Goal: Task Accomplishment & Management: Manage account settings

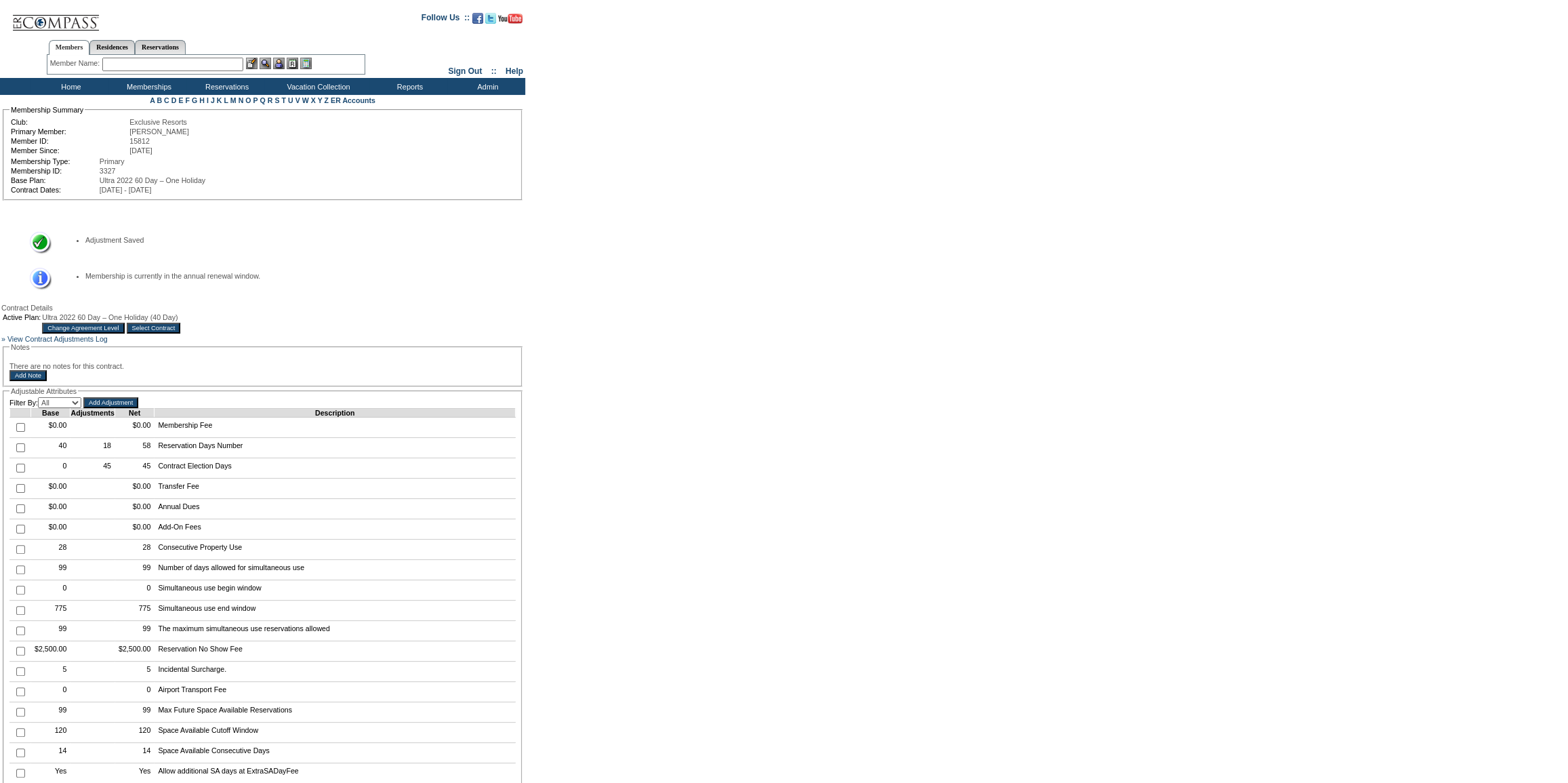
click at [181, 328] on input "Select Contract" at bounding box center [154, 329] width 54 height 11
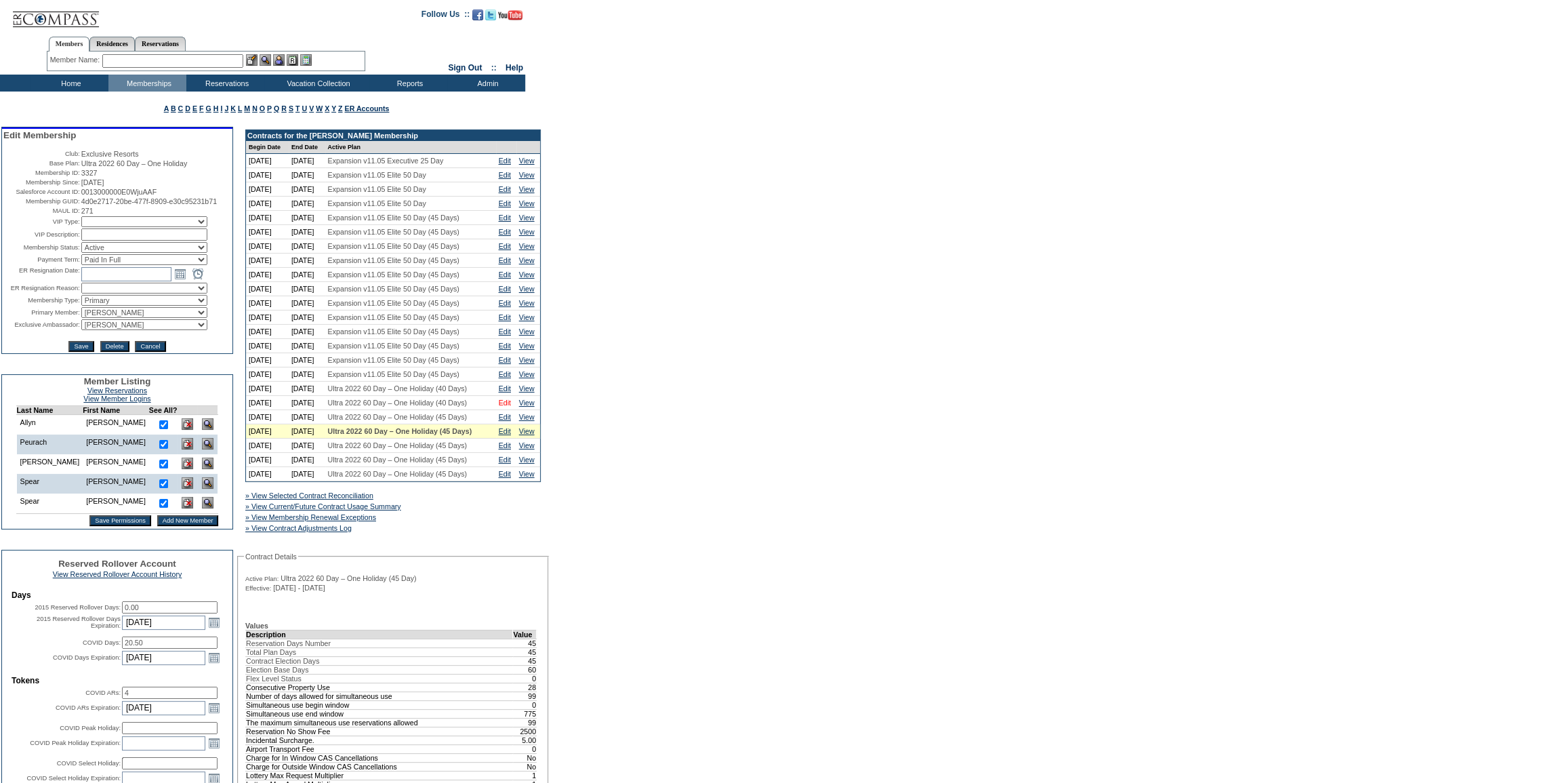
click at [506, 407] on link "Edit" at bounding box center [504, 402] width 12 height 8
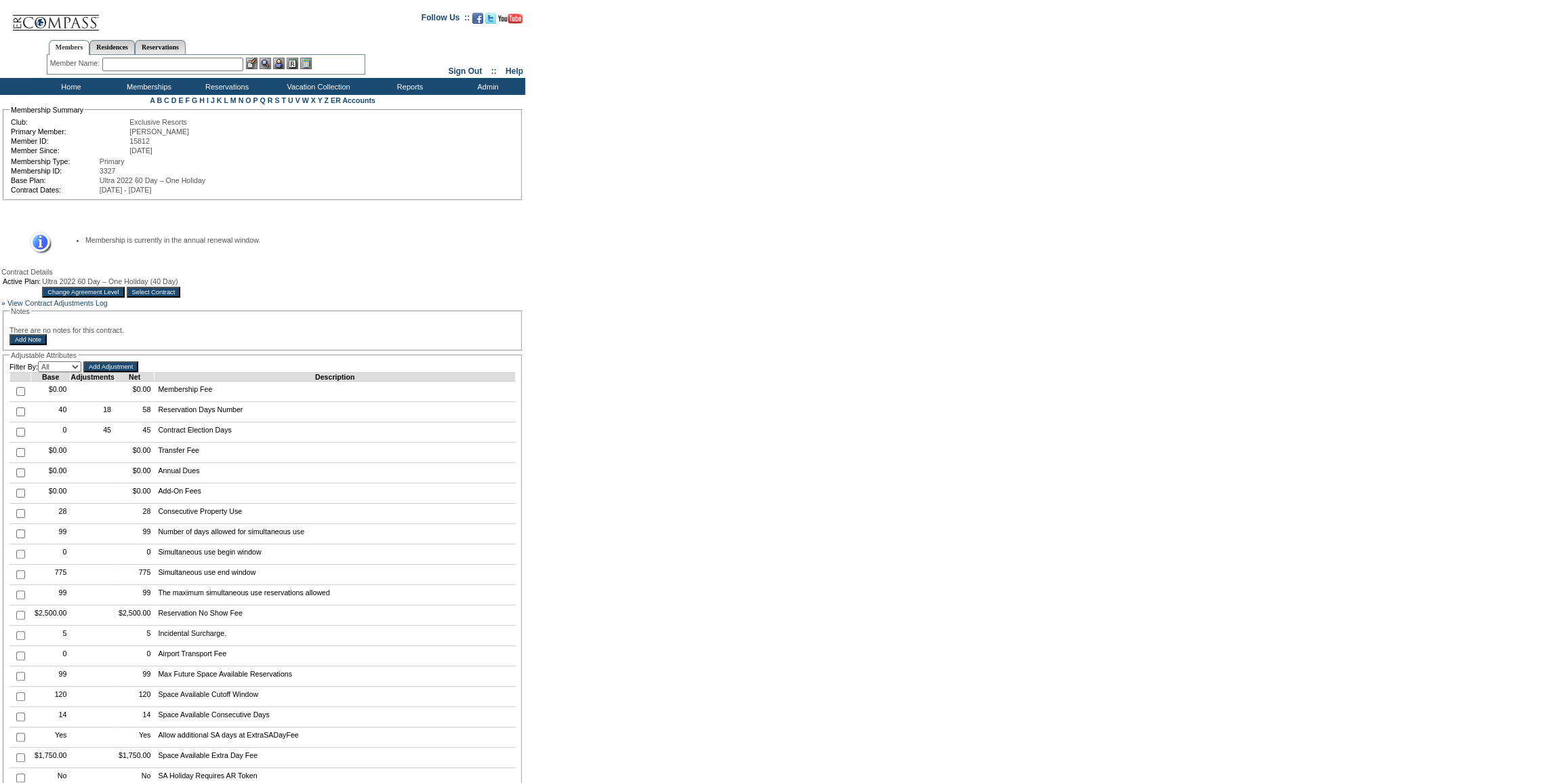
click at [181, 292] on input "Select Contract" at bounding box center [154, 292] width 54 height 11
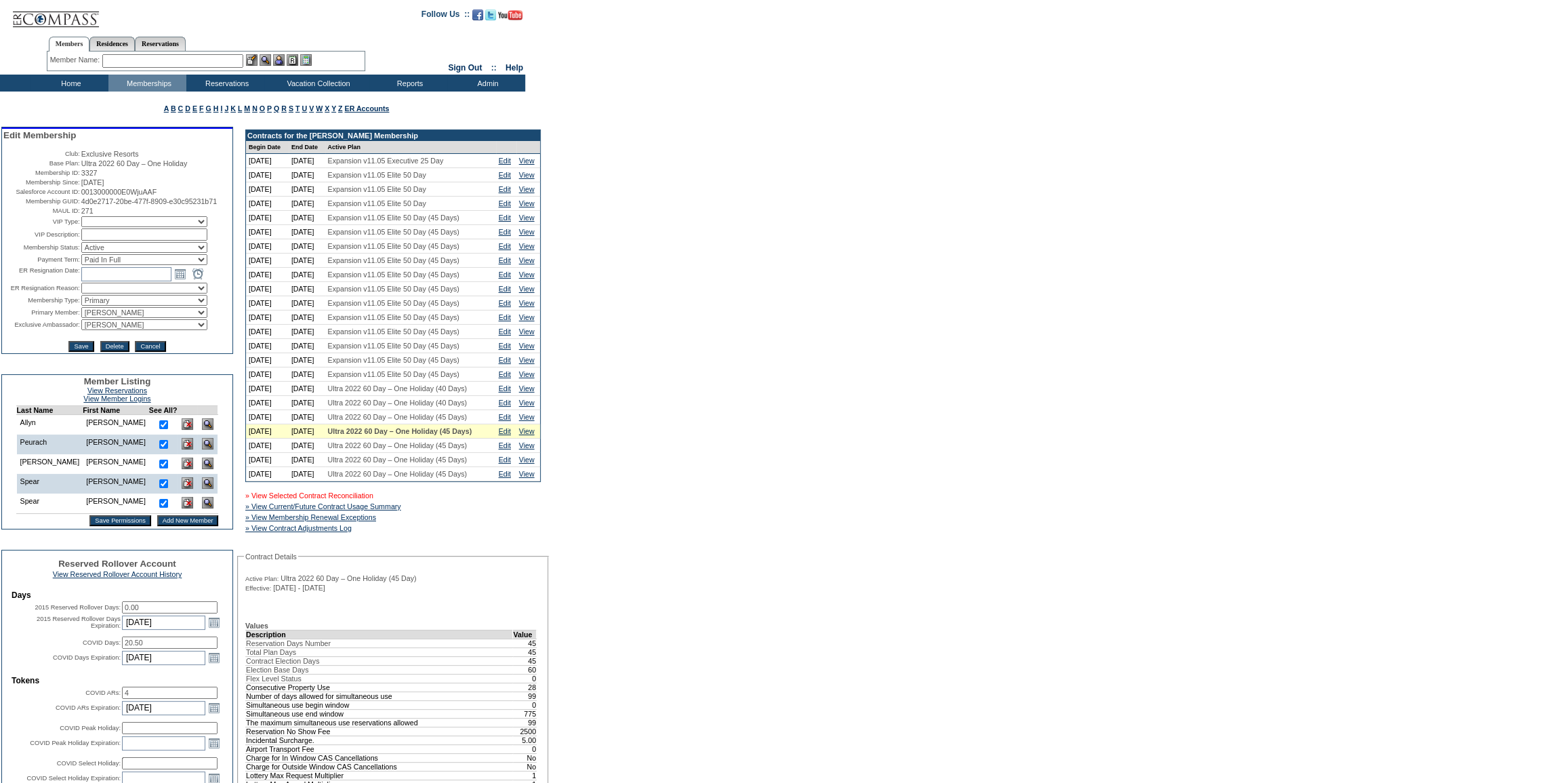
click at [334, 499] on link "» View Selected Contract Reconciliation" at bounding box center [309, 495] width 128 height 8
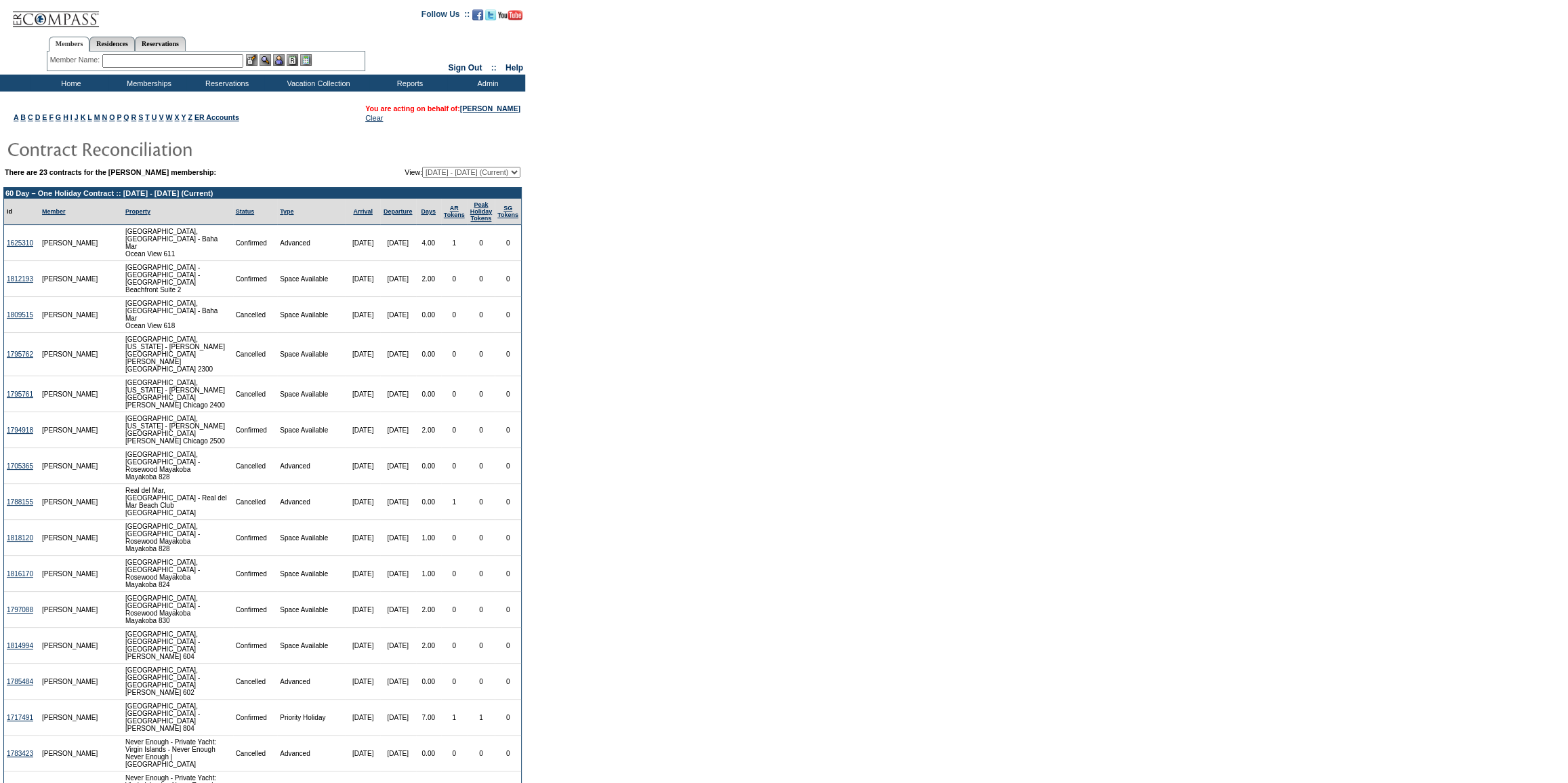
click at [498, 169] on select "09/01/06 - 09/30/07 10/01/07 - 09/30/08 10/01/08 - 09/30/09 10/01/09 - 09/30/10…" at bounding box center [471, 173] width 99 height 11
select select "121203"
click at [423, 167] on select "09/01/06 - 09/30/07 10/01/07 - 09/30/08 10/01/08 - 09/30/09 10/01/09 - 09/30/10…" at bounding box center [471, 173] width 99 height 11
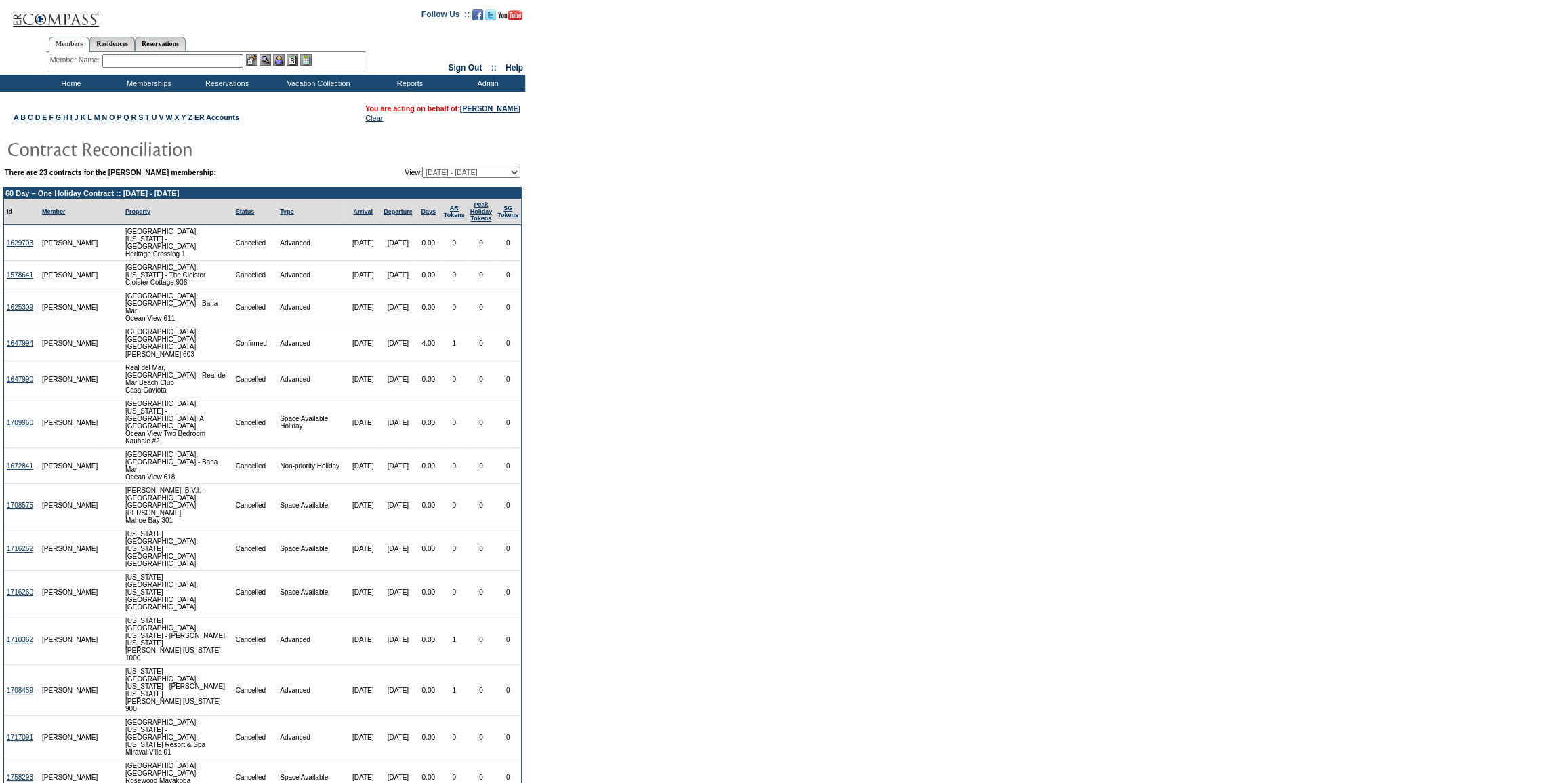
click at [517, 171] on select "[DATE] - [DATE] [DATE] - [DATE] [DATE] - [DATE] [DATE] - [DATE] [DATE] - [DATE]…" at bounding box center [471, 173] width 99 height 11
select select "116333"
click at [423, 167] on select "09/01/06 - 09/30/07 10/01/07 - 09/30/08 10/01/08 - 09/30/09 10/01/09 - 09/30/10…" at bounding box center [471, 173] width 99 height 11
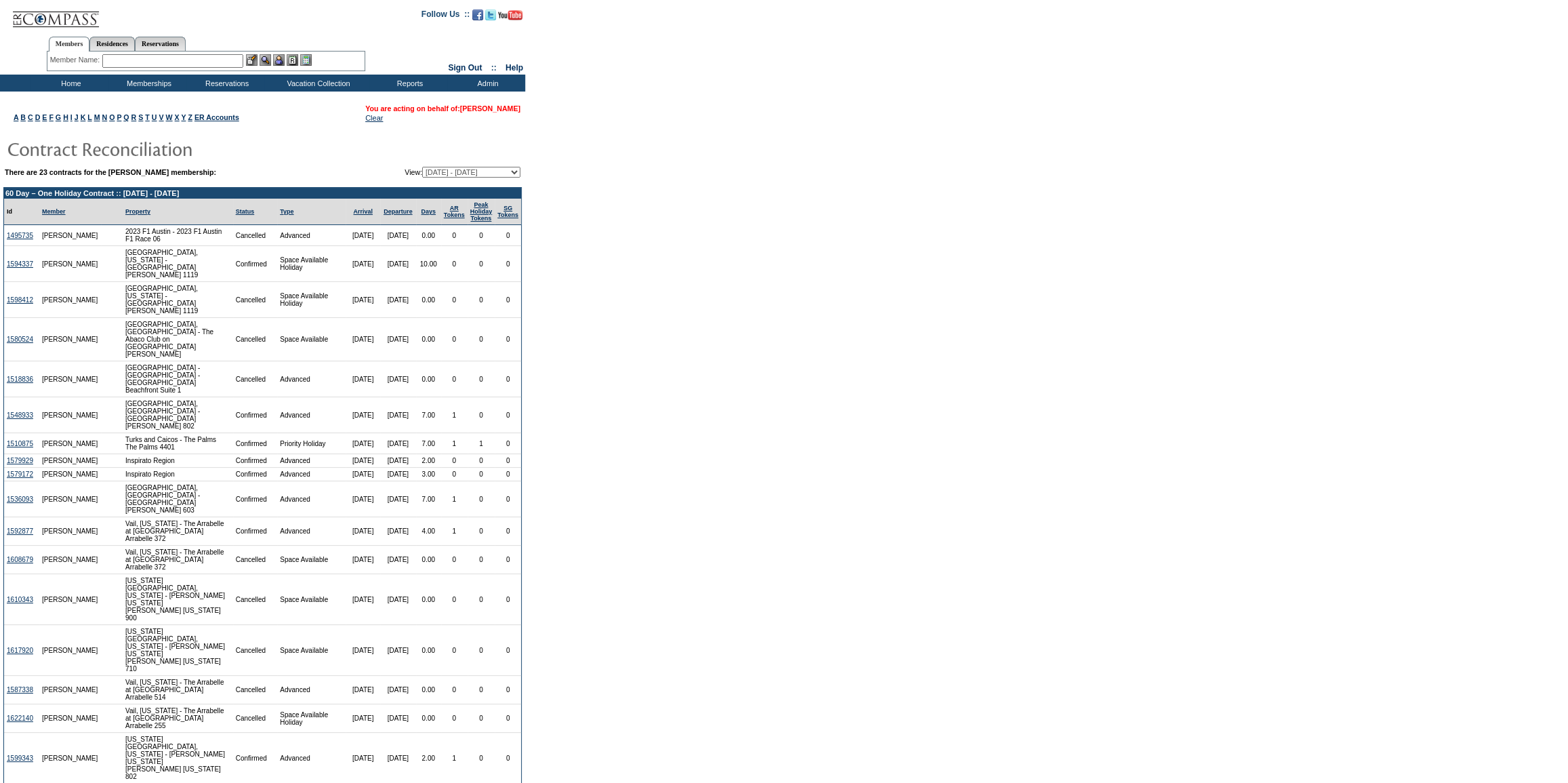
click at [484, 109] on link "[PERSON_NAME]" at bounding box center [490, 108] width 60 height 8
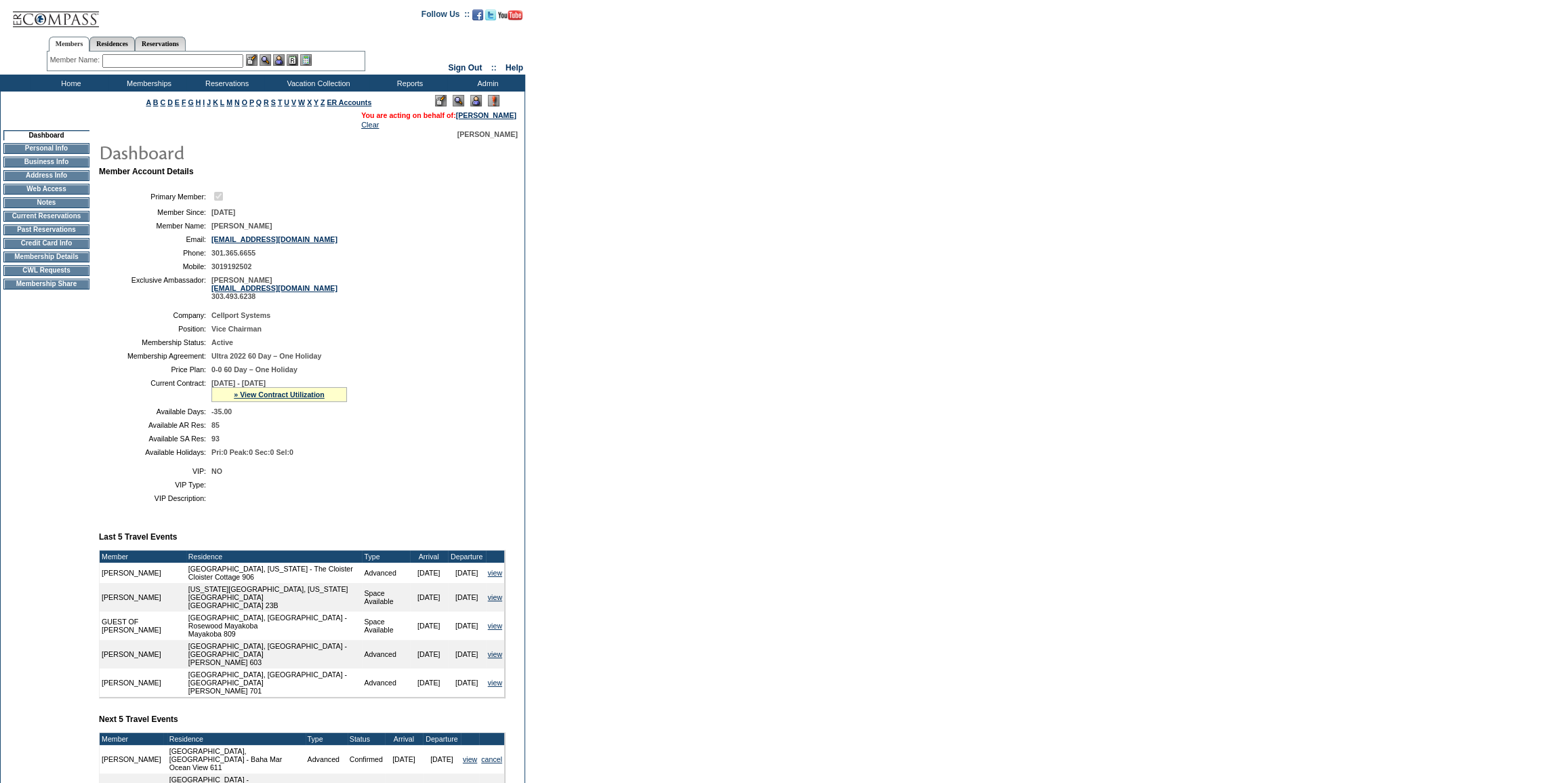
click at [54, 262] on td "Membership Details" at bounding box center [47, 257] width 86 height 11
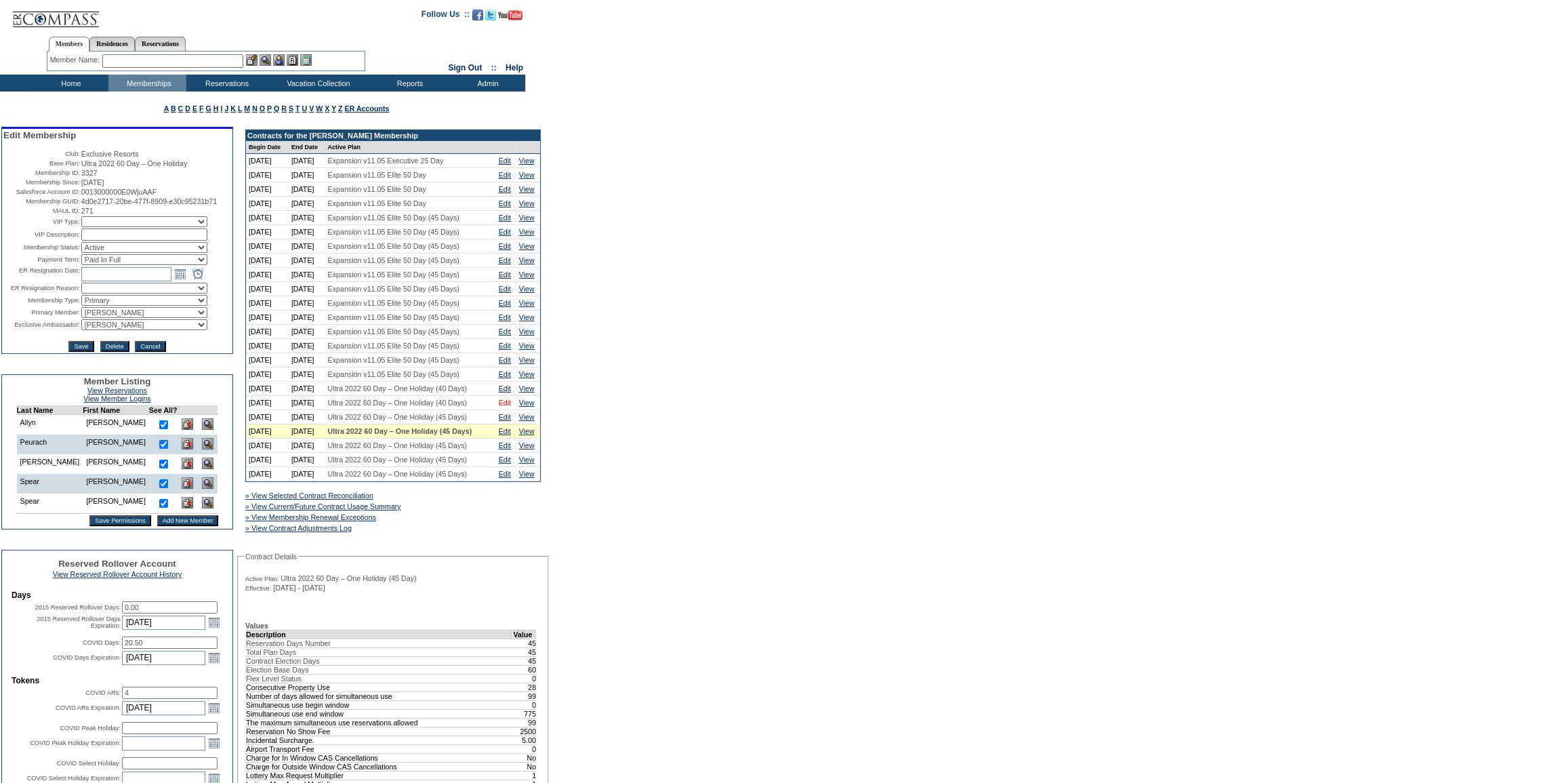
click at [503, 407] on link "Edit" at bounding box center [504, 402] width 12 height 8
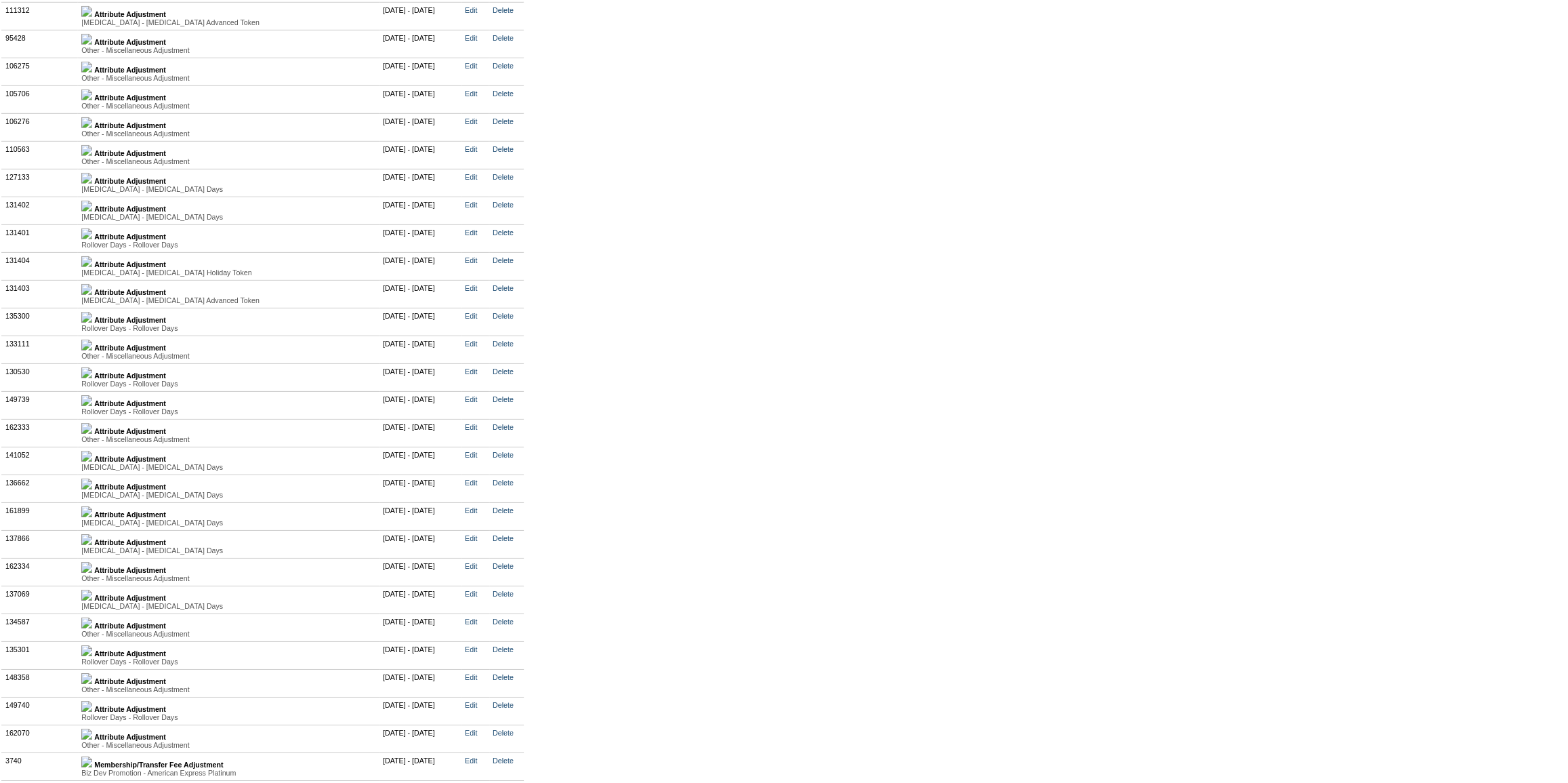
scroll to position [3567, 0]
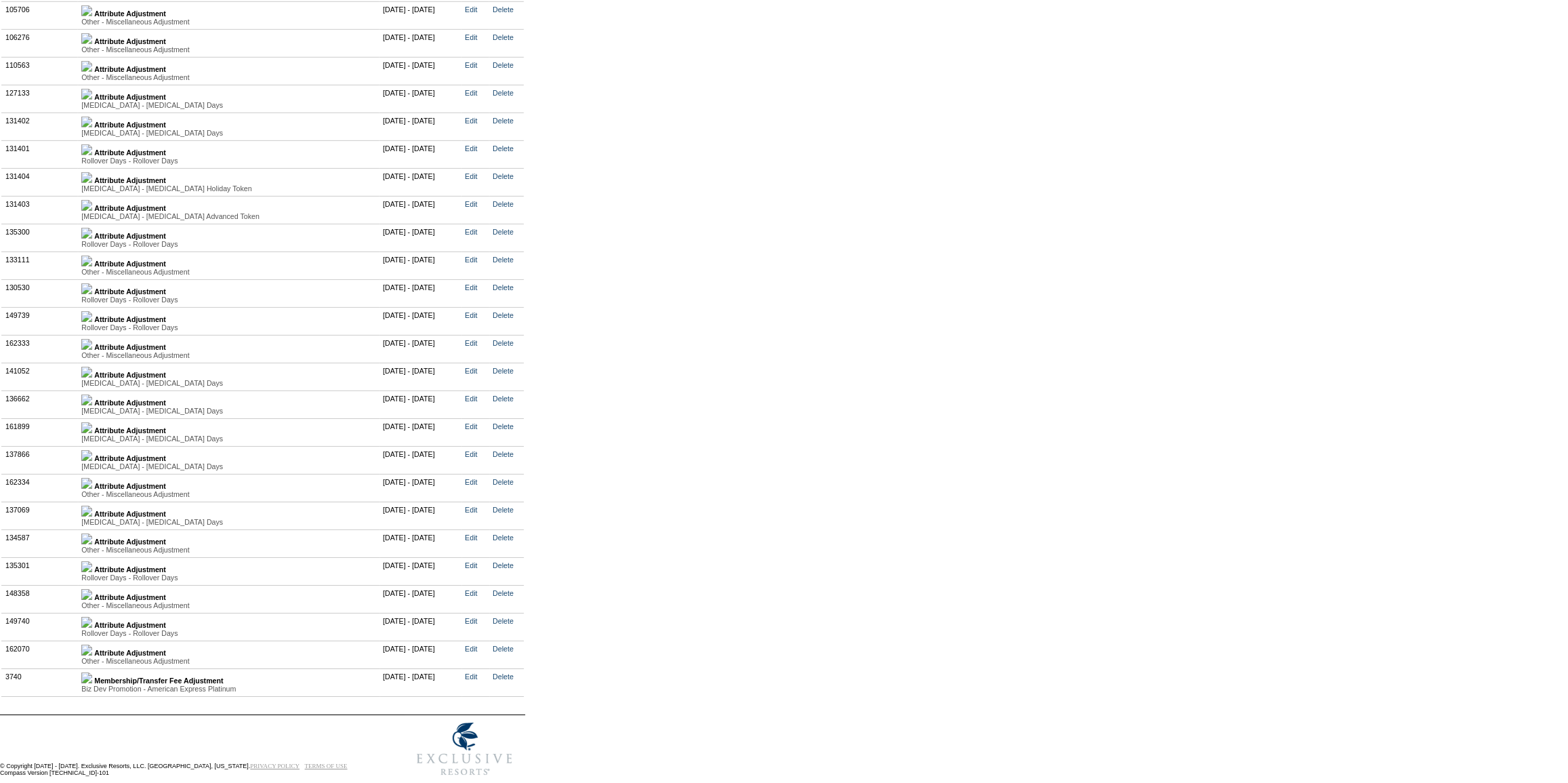
click at [92, 350] on img at bounding box center [87, 345] width 11 height 11
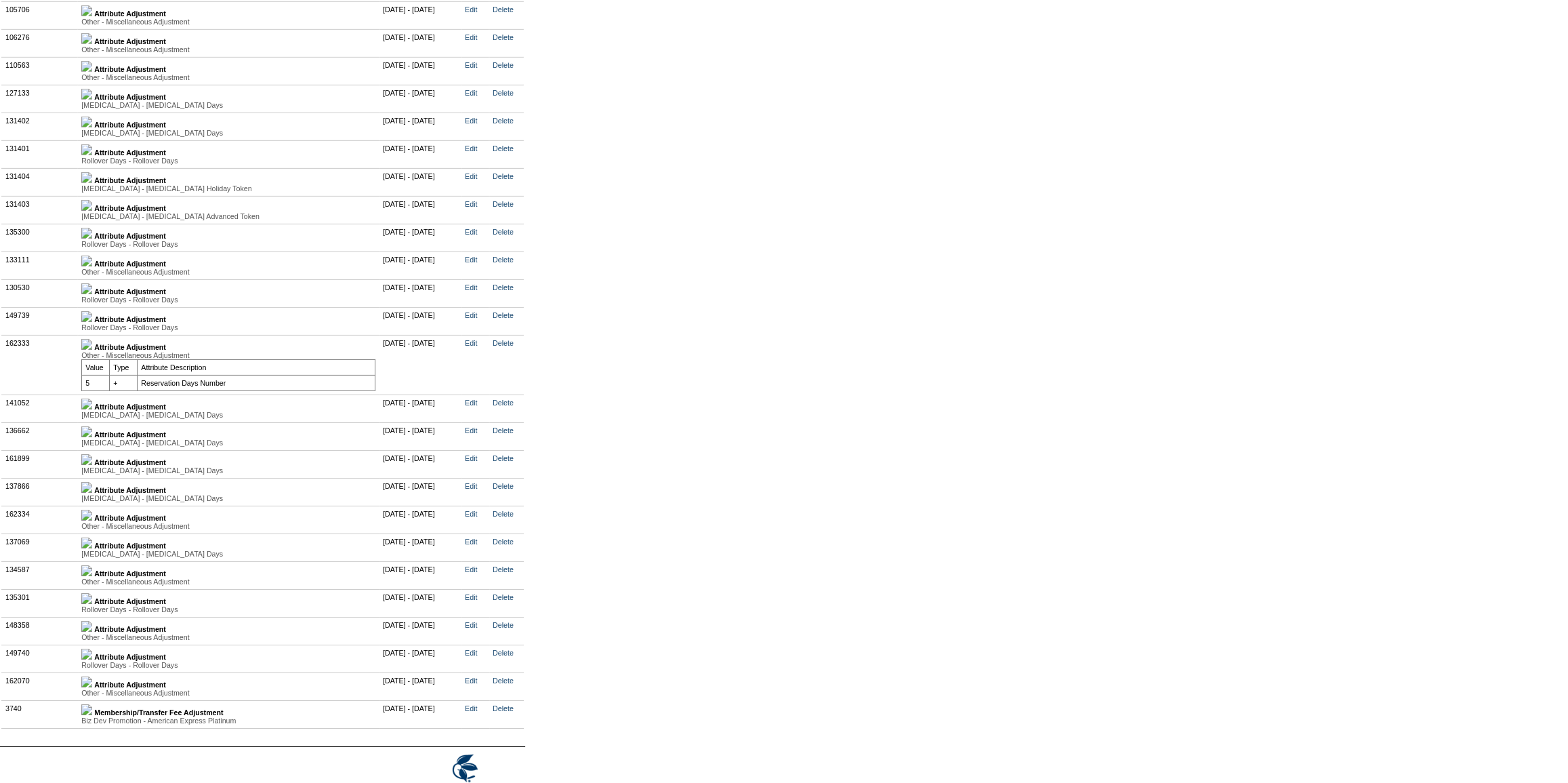
click at [92, 322] on img at bounding box center [87, 316] width 11 height 11
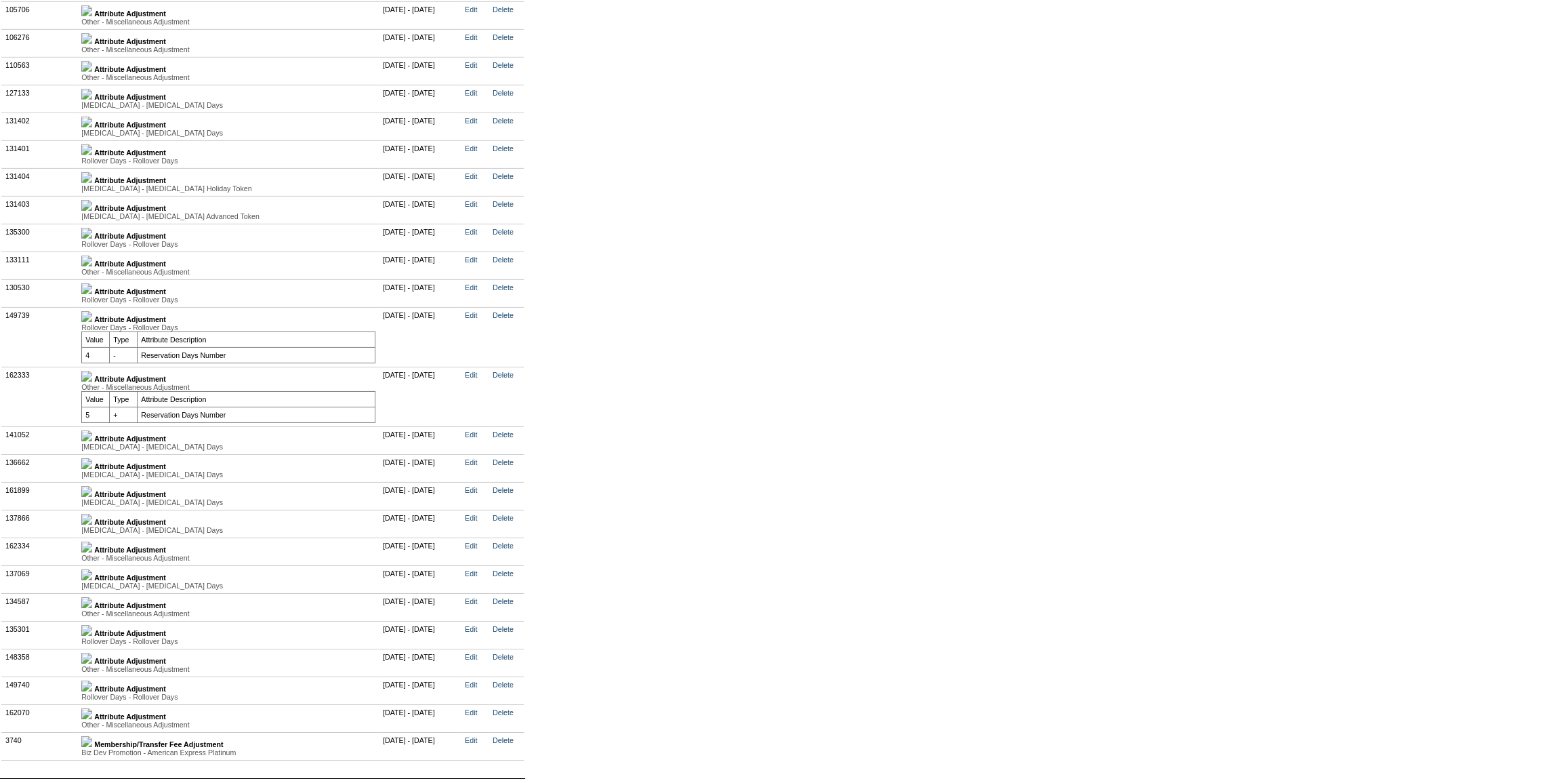
click at [92, 441] on img at bounding box center [87, 436] width 11 height 11
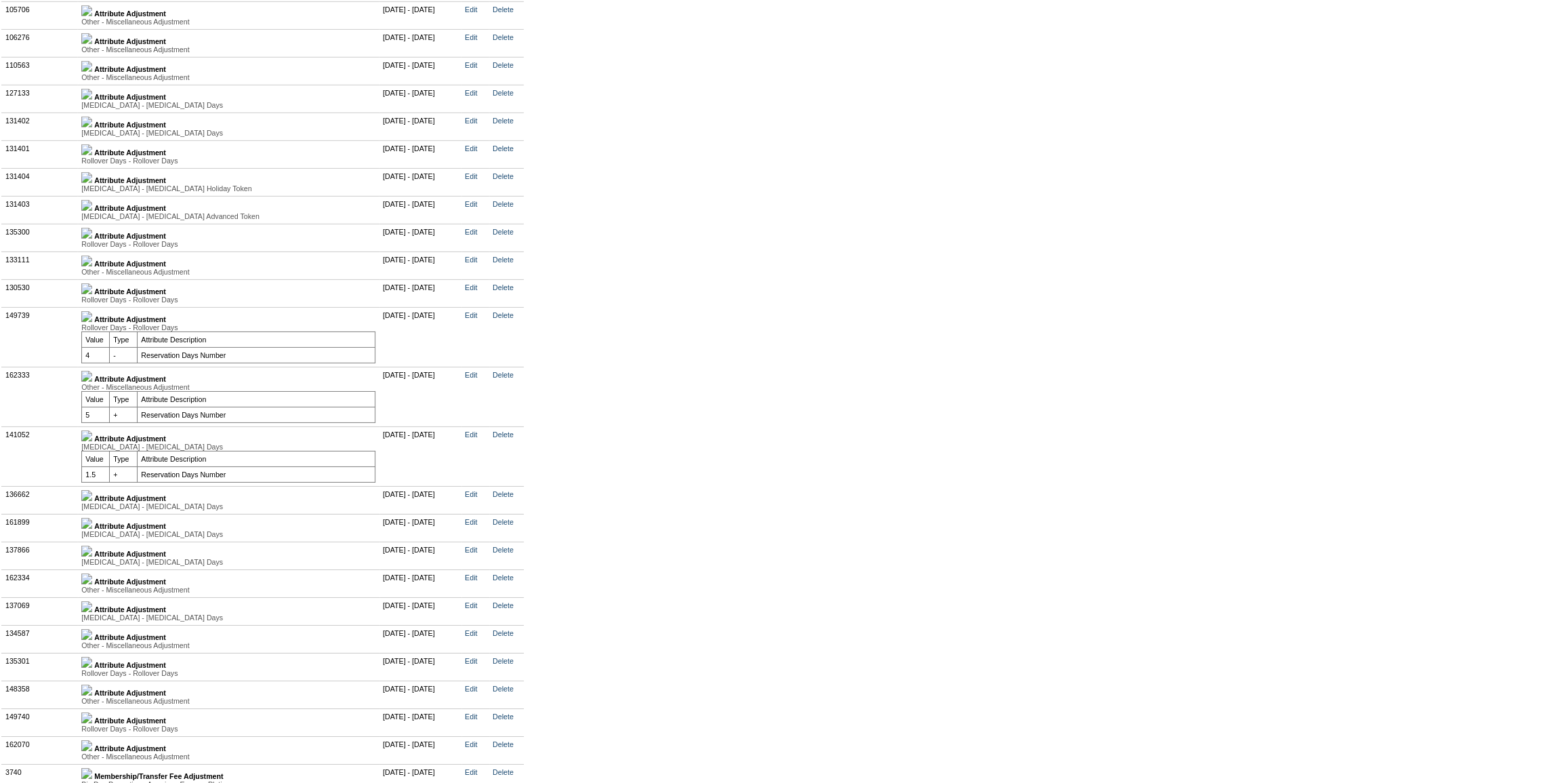
click at [92, 584] on img at bounding box center [87, 579] width 11 height 11
click at [92, 671] on img at bounding box center [87, 667] width 11 height 11
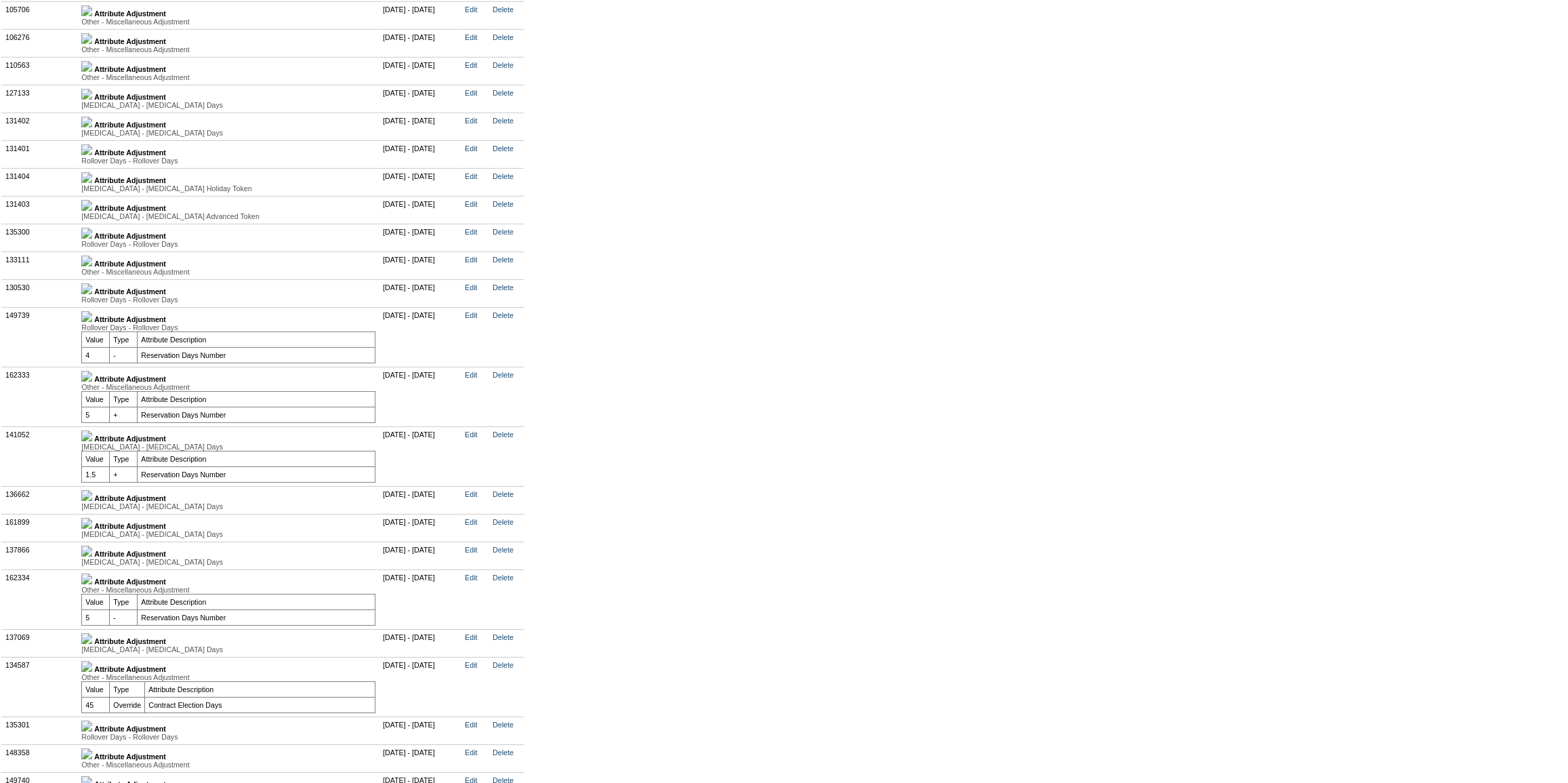
click at [92, 441] on img at bounding box center [87, 436] width 11 height 11
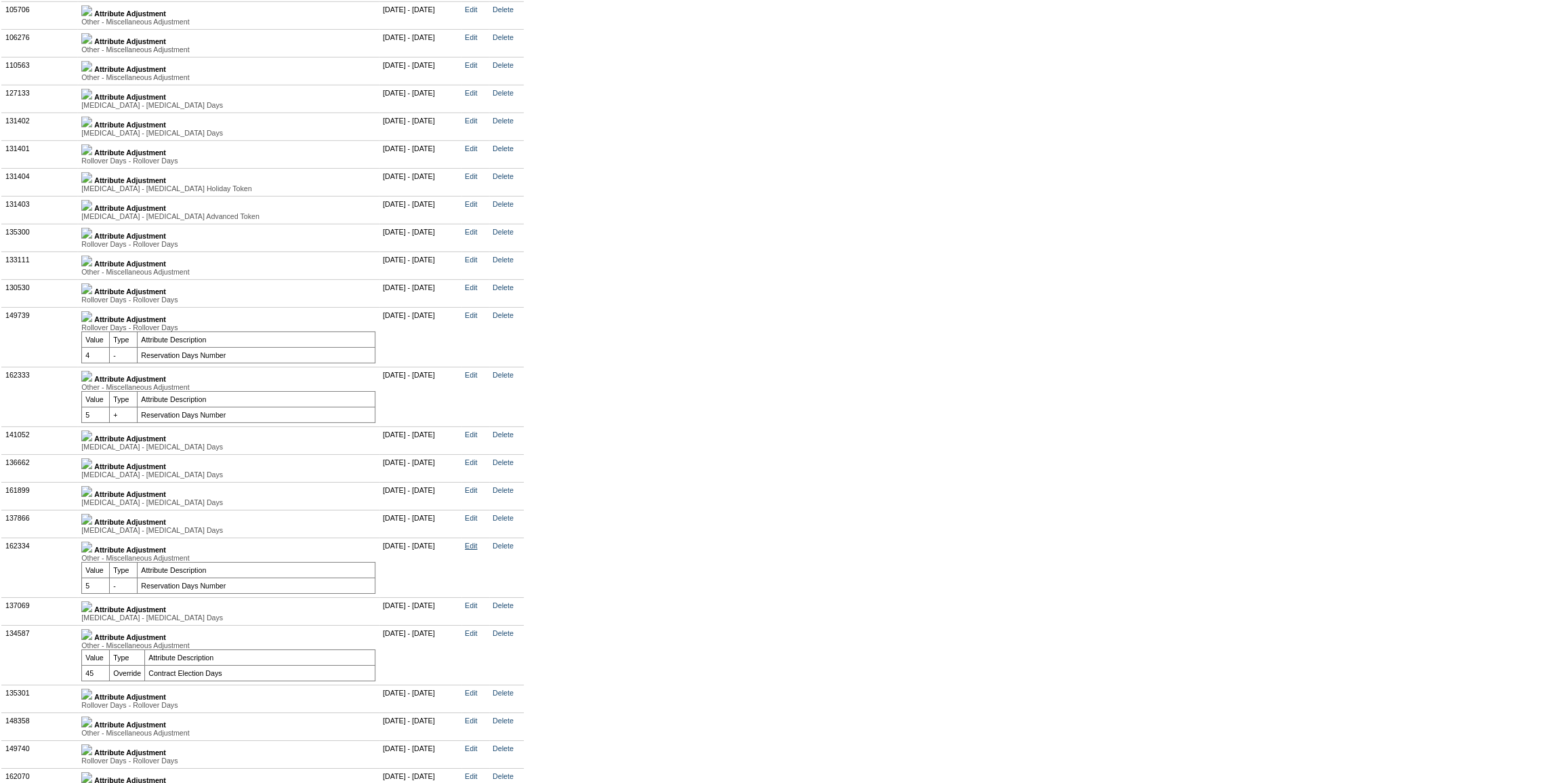
click at [477, 549] on link "Edit" at bounding box center [470, 545] width 12 height 8
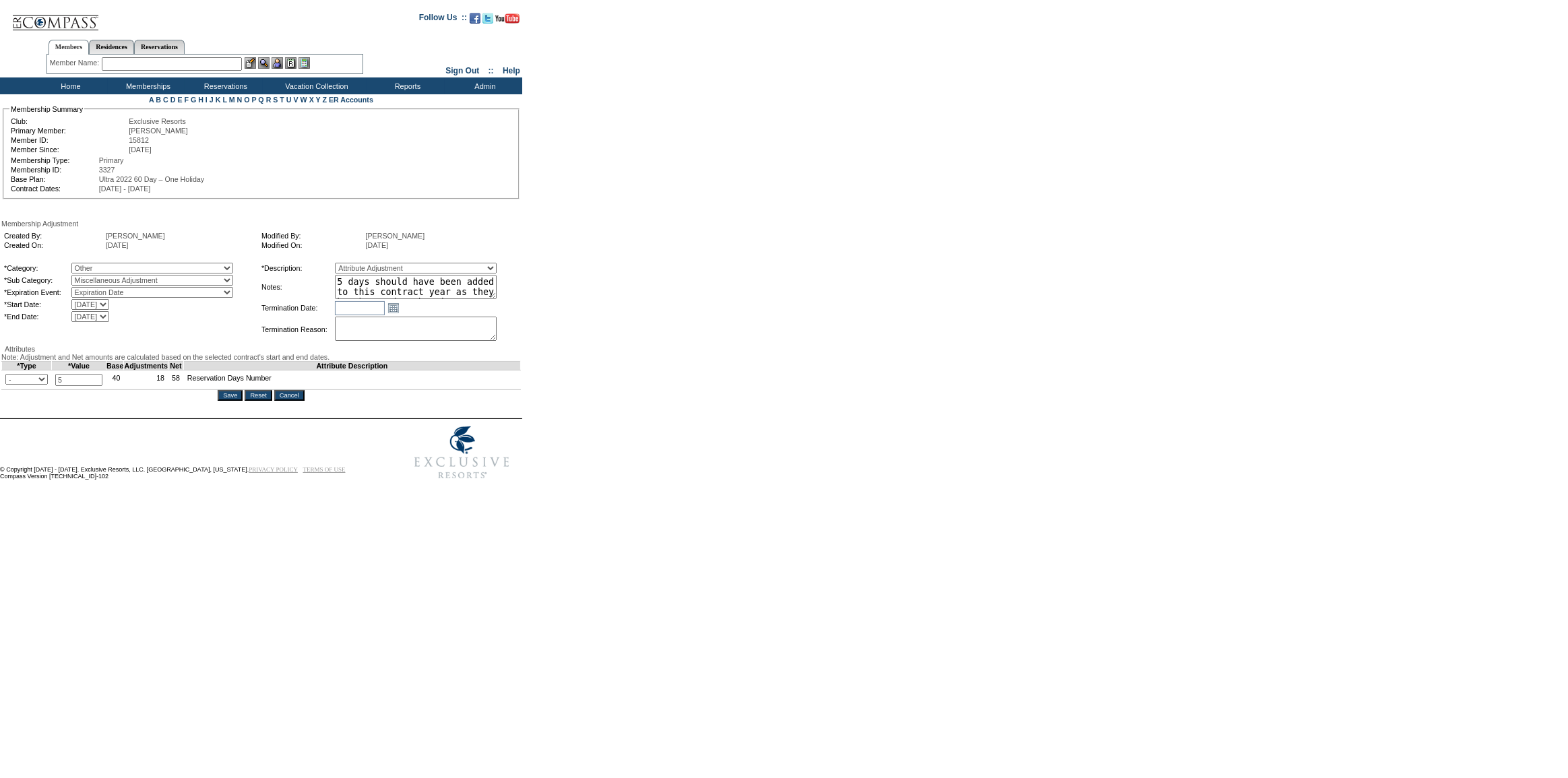
click at [301, 401] on input "Cancel" at bounding box center [289, 396] width 30 height 11
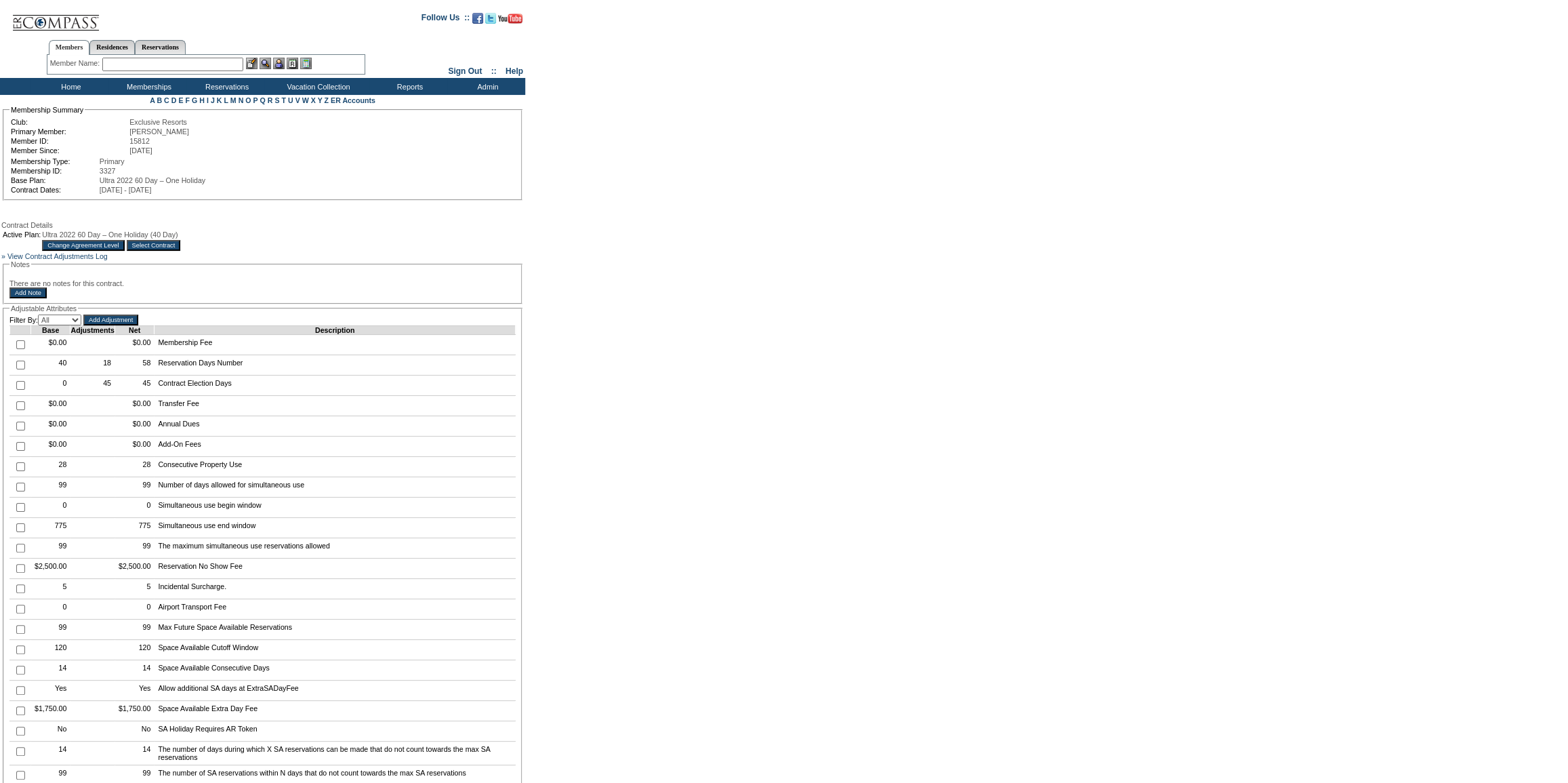
click at [181, 247] on input "Select Contract" at bounding box center [154, 246] width 54 height 11
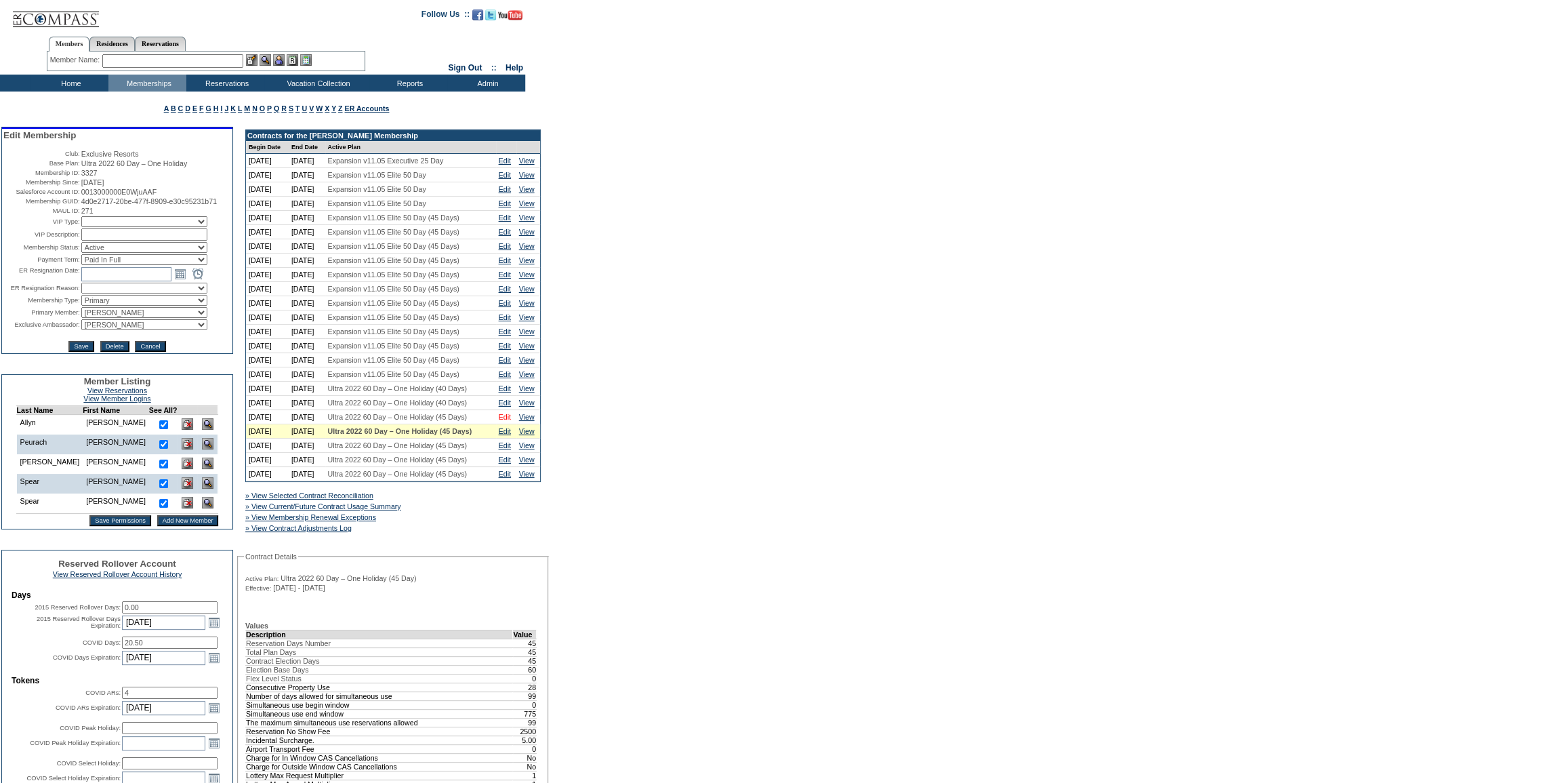
click at [511, 421] on link "Edit" at bounding box center [504, 417] width 12 height 8
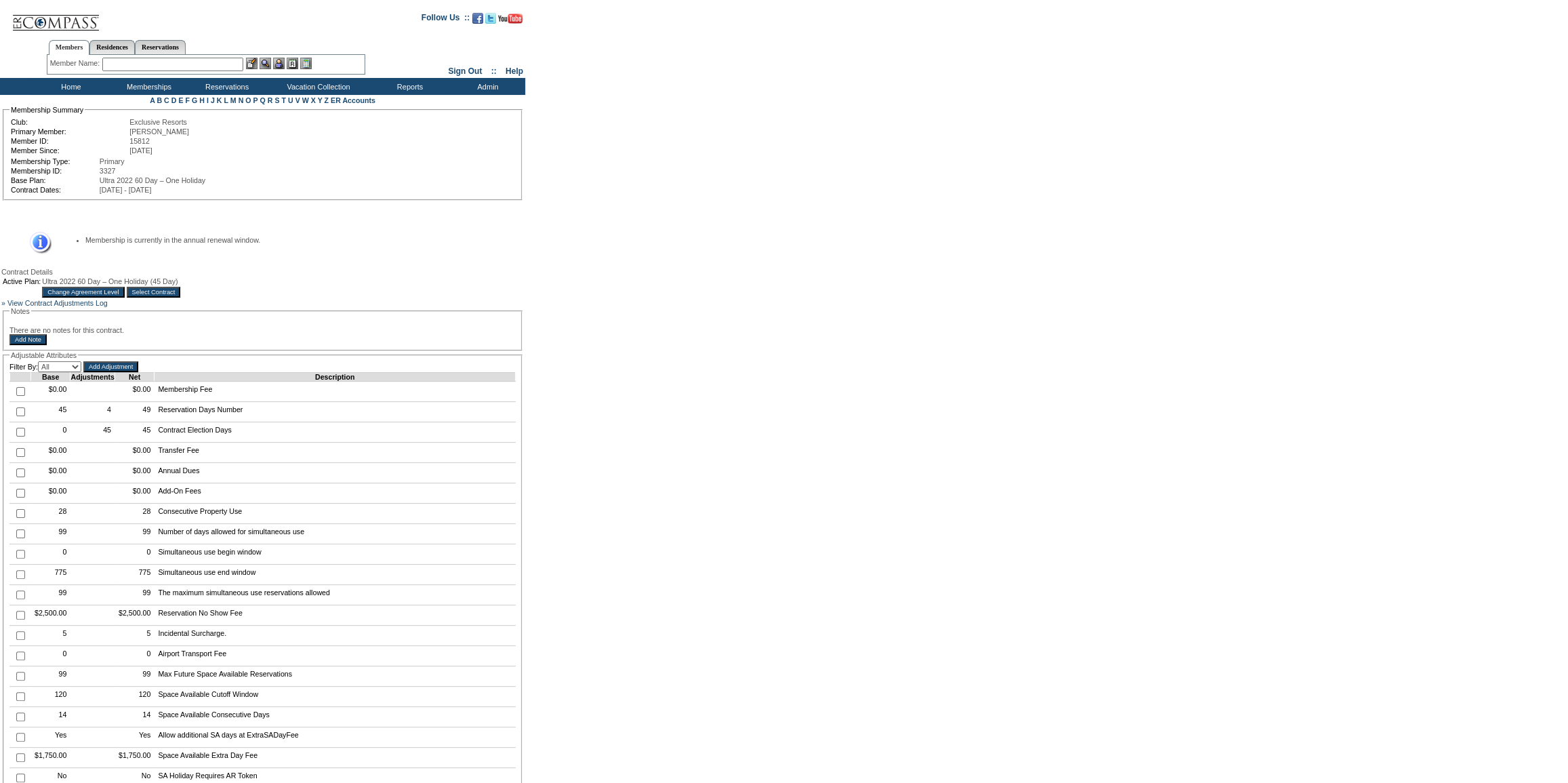
click at [18, 416] on input "checkbox" at bounding box center [20, 411] width 8 height 8
checkbox input "true"
click at [126, 372] on input "Add Adjustment" at bounding box center [111, 367] width 54 height 11
